Goal: Find specific page/section: Find specific page/section

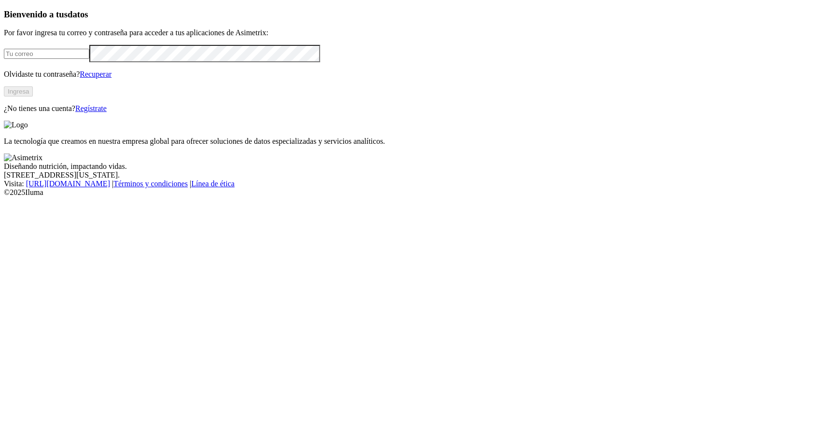
type input "[EMAIL_ADDRESS][PERSON_NAME][DOMAIN_NAME]"
click at [33, 97] on button "Ingresa" at bounding box center [18, 91] width 29 height 10
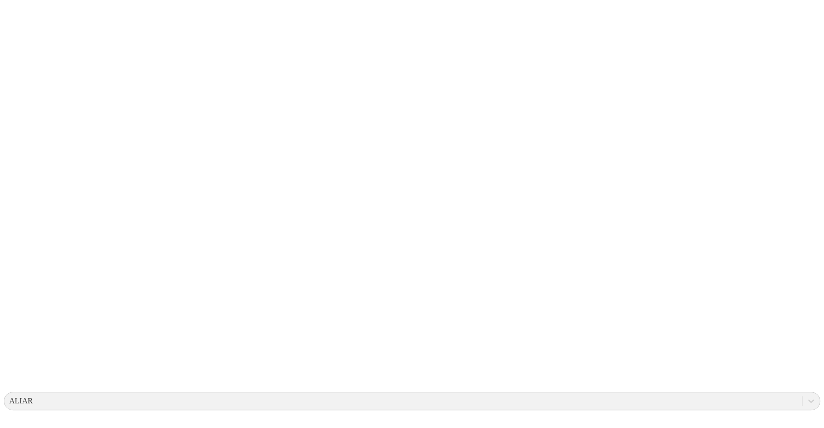
click at [806, 396] on icon at bounding box center [811, 401] width 10 height 10
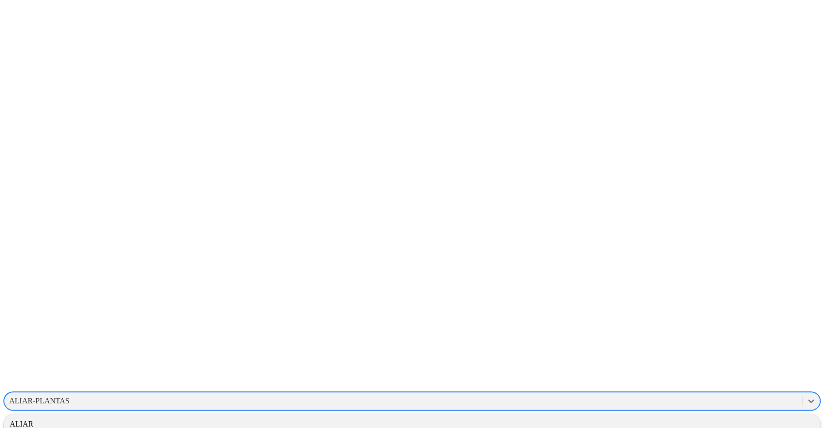
click at [70, 397] on div "ALIAR-PLANTAS" at bounding box center [39, 401] width 60 height 9
click at [699, 416] on div "ALIAR" at bounding box center [412, 424] width 817 height 16
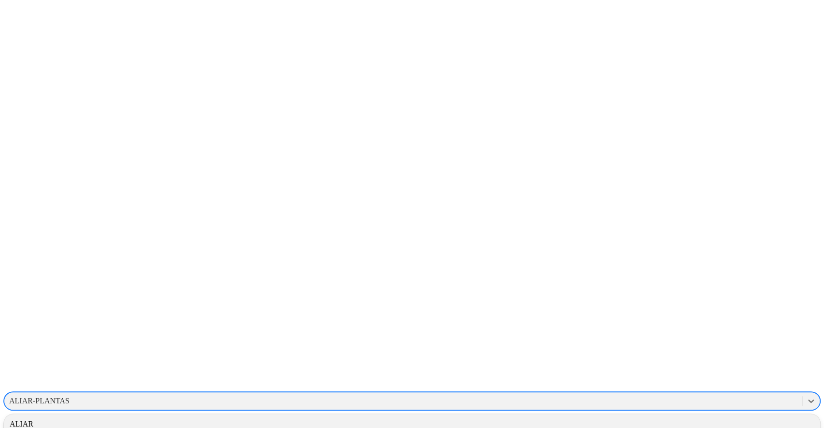
click at [70, 397] on div "ALIAR-PLANTAS" at bounding box center [39, 401] width 60 height 9
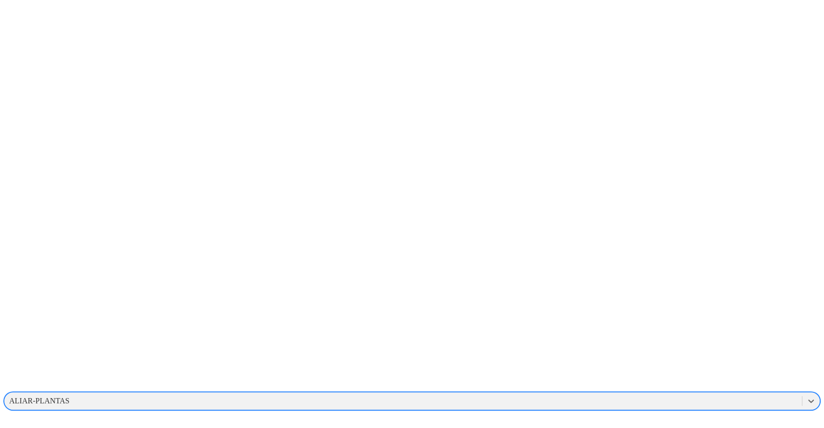
click at [692, 394] on div "ALIAR-PLANTAS" at bounding box center [403, 401] width 798 height 14
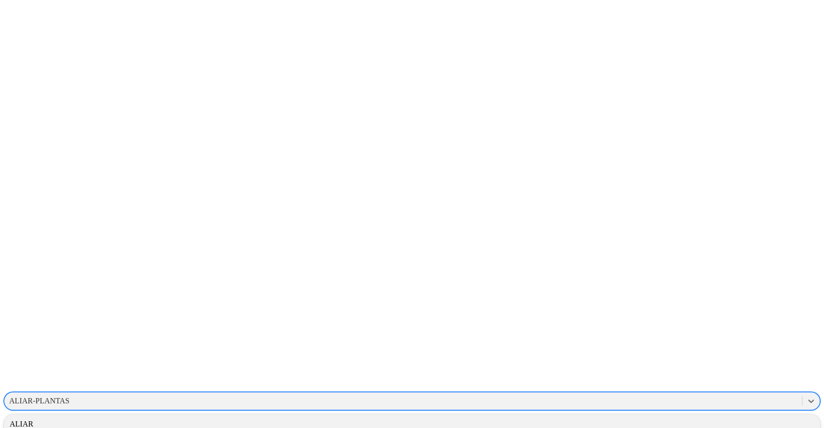
click at [699, 416] on div "ALIAR" at bounding box center [412, 424] width 817 height 16
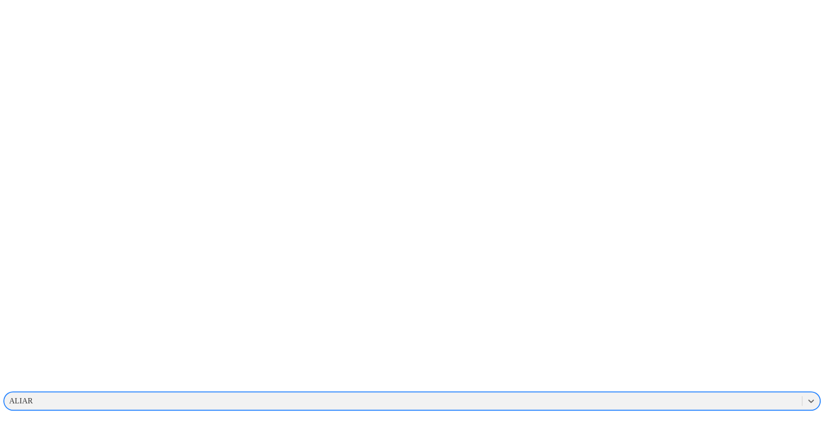
drag, startPoint x: 687, startPoint y: 15, endPoint x: 672, endPoint y: 25, distance: 17.8
click at [689, 394] on div "ALIAR" at bounding box center [403, 401] width 798 height 14
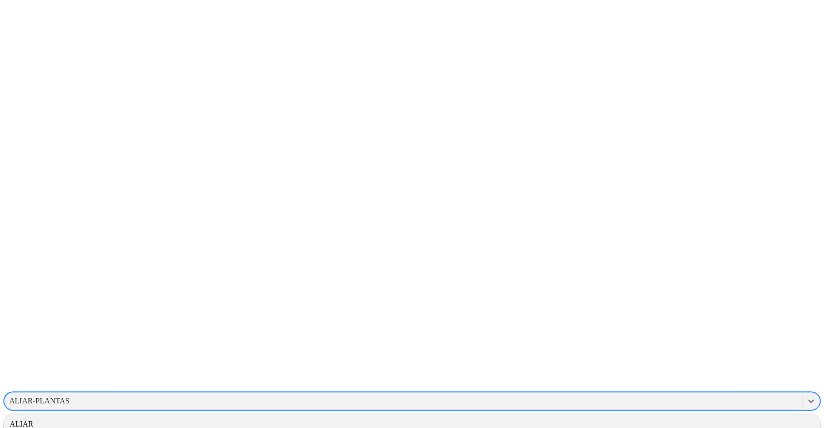
click at [70, 397] on div "ALIAR-PLANTAS" at bounding box center [39, 401] width 60 height 9
click at [707, 416] on div "ALIAR" at bounding box center [412, 424] width 817 height 16
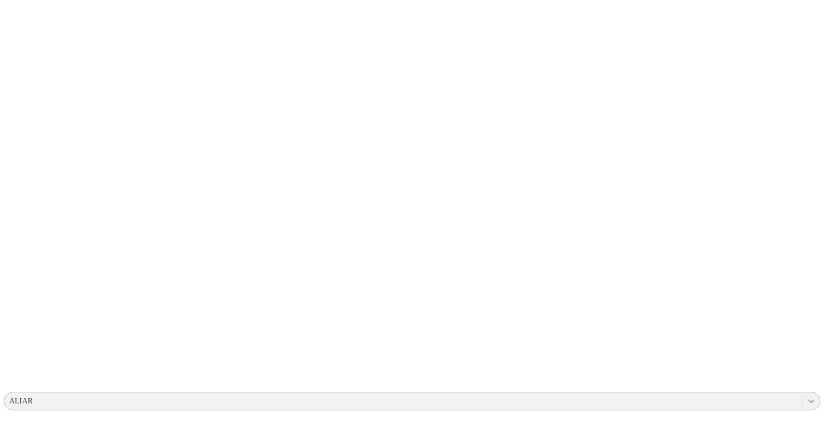
click at [808, 400] on icon at bounding box center [811, 401] width 6 height 3
click at [580, 394] on div "ALIAR" at bounding box center [403, 401] width 798 height 14
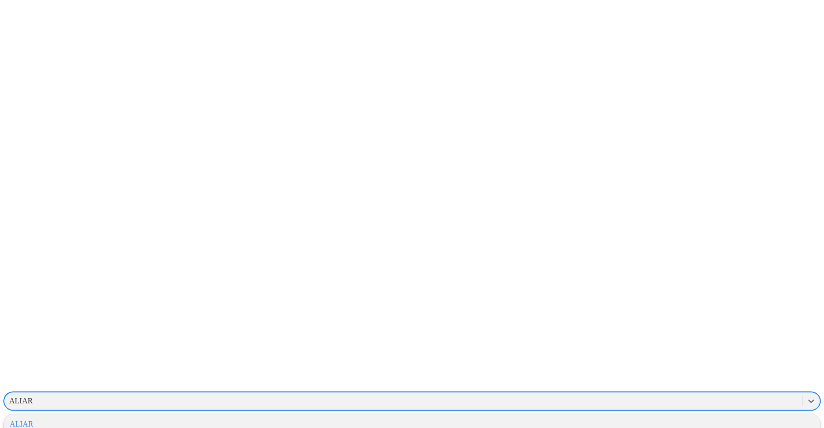
click at [696, 416] on div "ALIAR" at bounding box center [412, 424] width 817 height 16
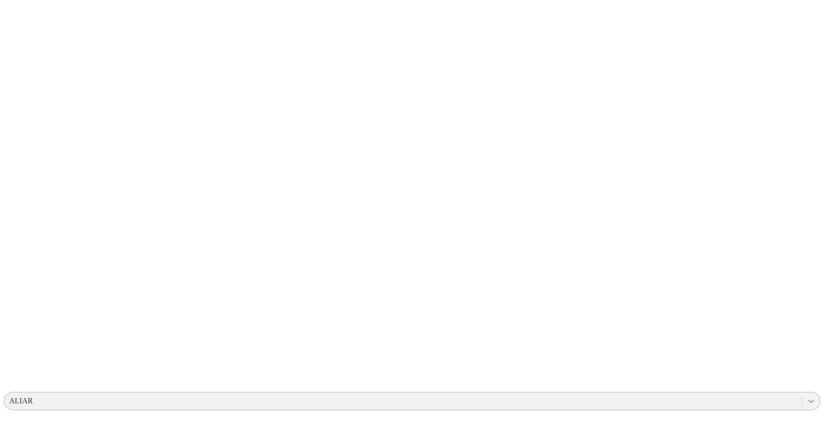
click at [806, 396] on icon at bounding box center [811, 401] width 10 height 10
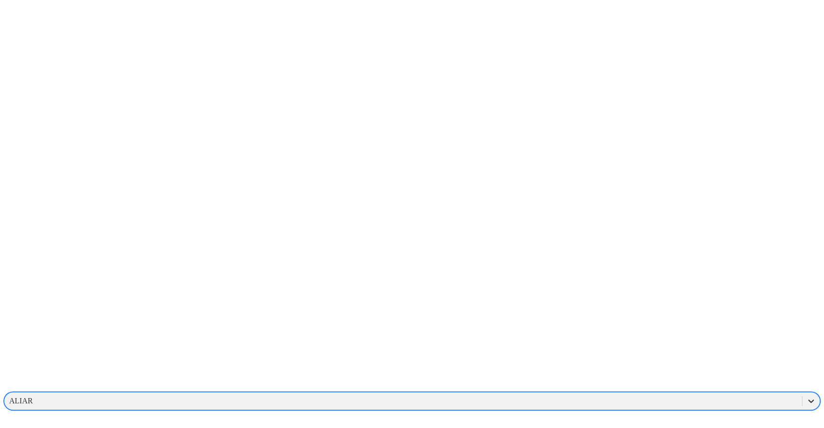
click at [806, 396] on icon at bounding box center [811, 401] width 10 height 10
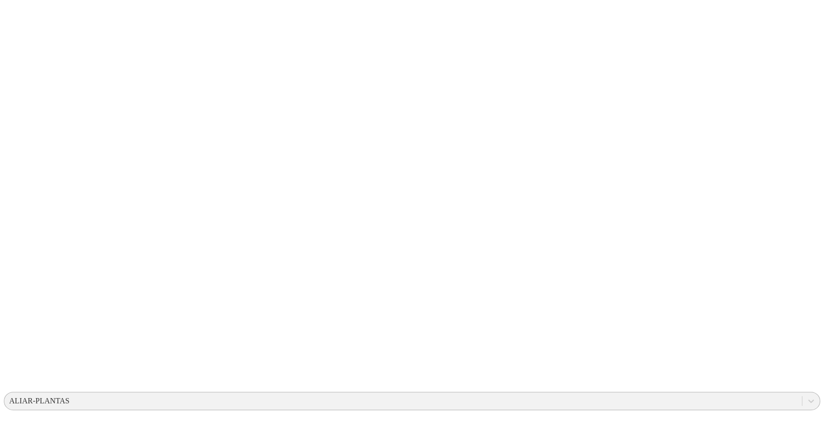
click at [688, 394] on div "ALIAR-PLANTAS" at bounding box center [403, 401] width 798 height 14
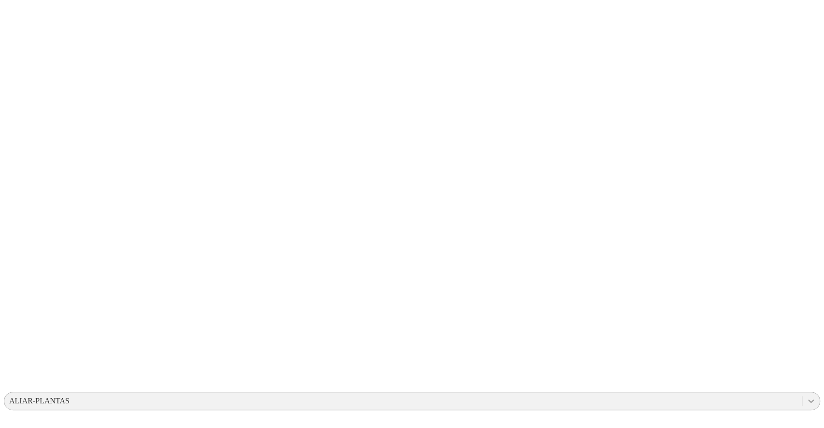
click at [806, 396] on icon at bounding box center [811, 401] width 10 height 10
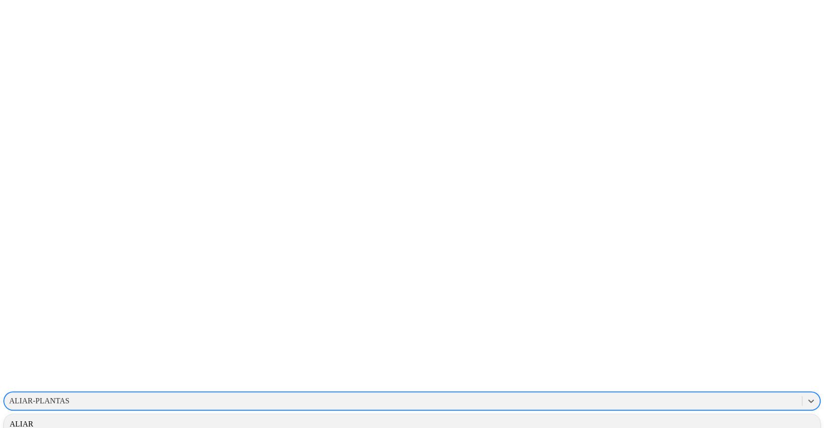
click at [708, 416] on div "ALIAR" at bounding box center [412, 424] width 817 height 16
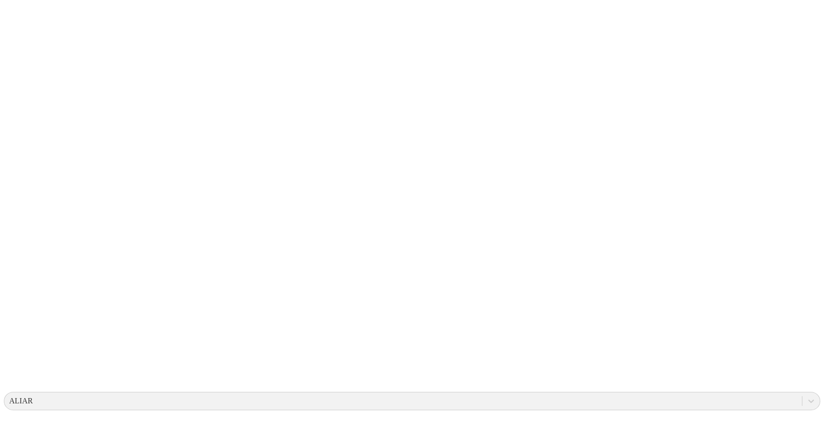
click at [634, 394] on div "ALIAR" at bounding box center [403, 401] width 798 height 14
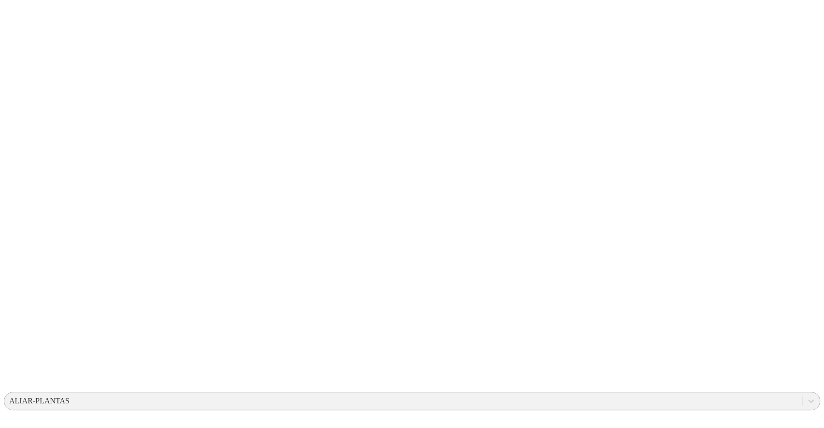
click at [70, 397] on div "ALIAR-PLANTAS" at bounding box center [39, 401] width 60 height 9
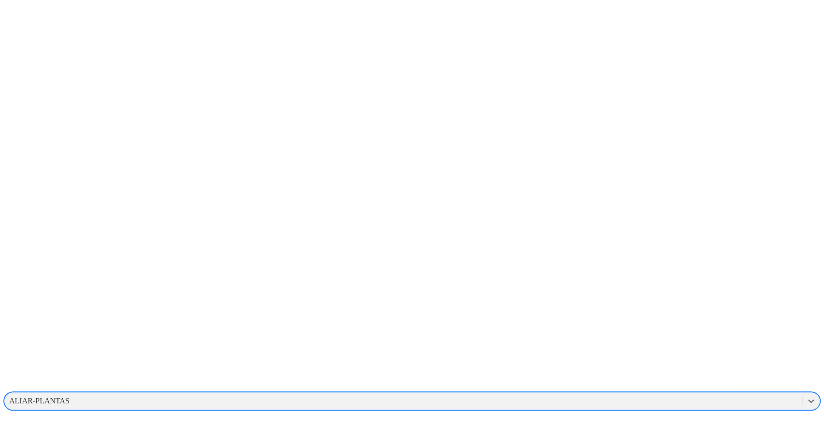
click at [678, 394] on div "ALIAR-PLANTAS" at bounding box center [403, 401] width 798 height 14
